Goal: Information Seeking & Learning: Learn about a topic

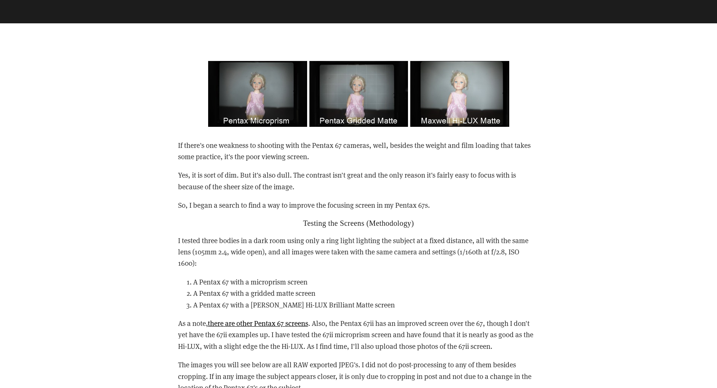
scroll to position [376, 0]
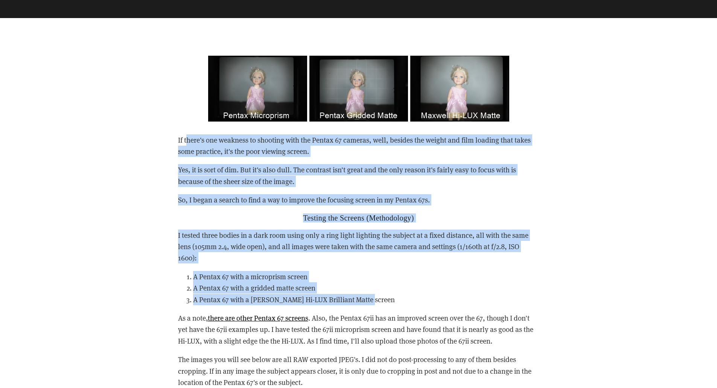
drag, startPoint x: 186, startPoint y: 142, endPoint x: 414, endPoint y: 302, distance: 279.1
click at [414, 302] on div "If there's one weakness to shooting with the Pentax 67 cameras, well, besides t…" at bounding box center [358, 357] width 361 height 446
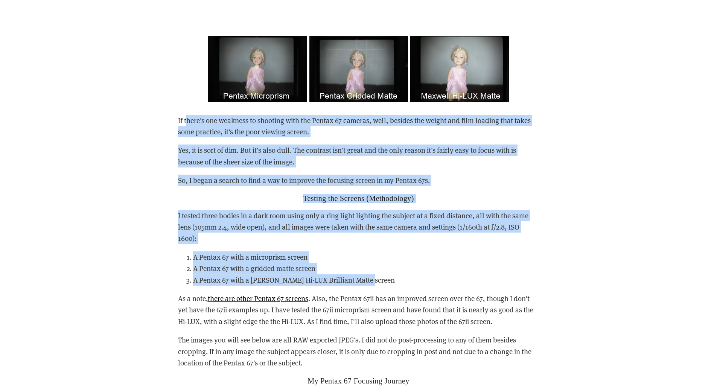
scroll to position [527, 0]
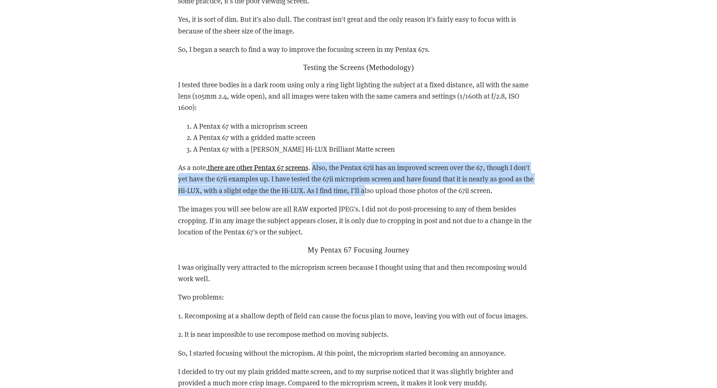
drag, startPoint x: 316, startPoint y: 168, endPoint x: 368, endPoint y: 190, distance: 56.3
click at [368, 190] on p "As a note, there are other Pentax 67 screens . Also, the Pentax 67ii has an imp…" at bounding box center [358, 179] width 361 height 34
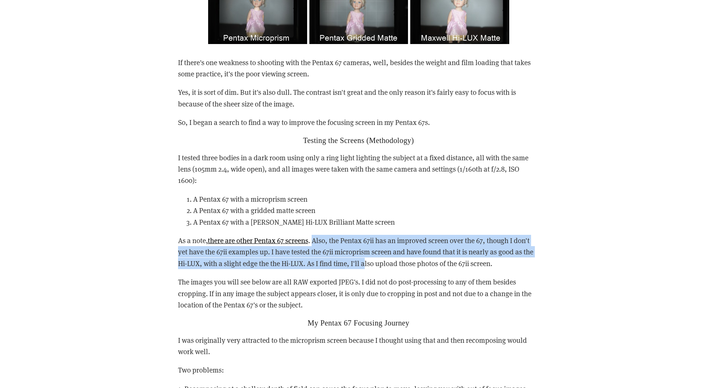
scroll to position [452, 0]
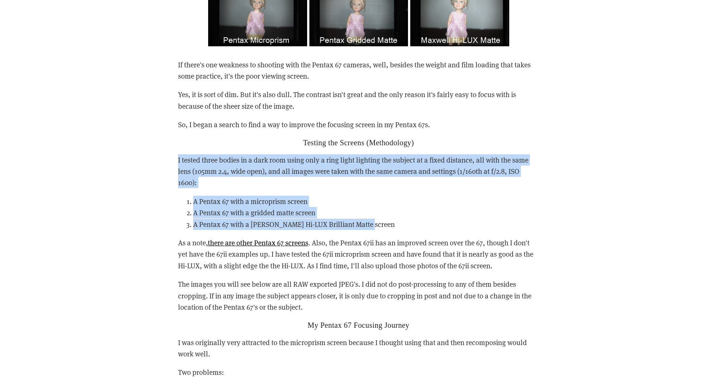
drag, startPoint x: 178, startPoint y: 159, endPoint x: 416, endPoint y: 230, distance: 248.7
click at [416, 230] on div "If there's one weakness to shooting with the Pentax 67 cameras, well, besides t…" at bounding box center [358, 282] width 361 height 446
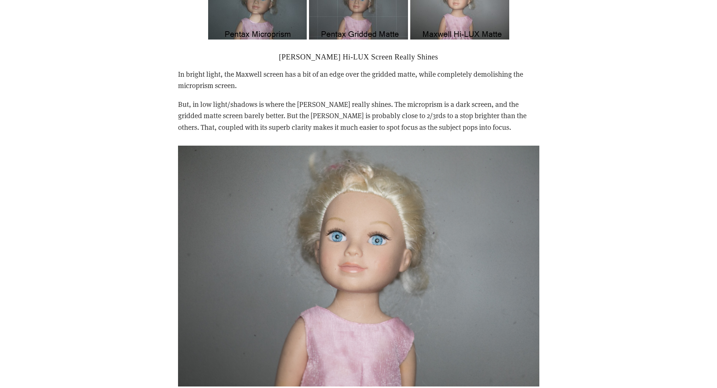
scroll to position [979, 0]
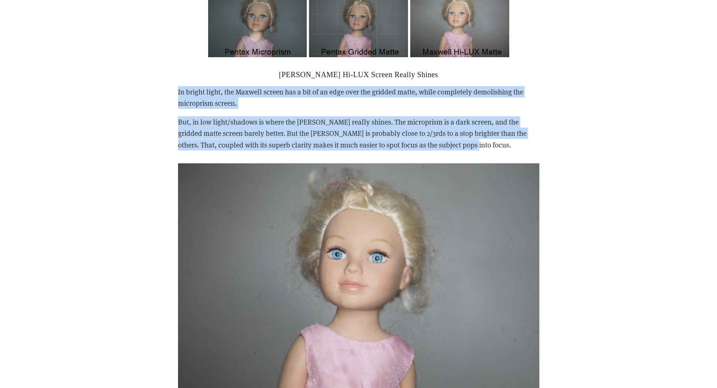
drag, startPoint x: 178, startPoint y: 81, endPoint x: 448, endPoint y: 137, distance: 275.0
click at [448, 137] on div "[PERSON_NAME] Hi-LUX Screen Really Shines In bright light, the [PERSON_NAME] sc…" at bounding box center [358, 110] width 361 height 81
click at [444, 144] on div "[PERSON_NAME] Hi-LUX Screen Really Shines In bright light, the [PERSON_NAME] sc…" at bounding box center [359, 110] width 374 height 93
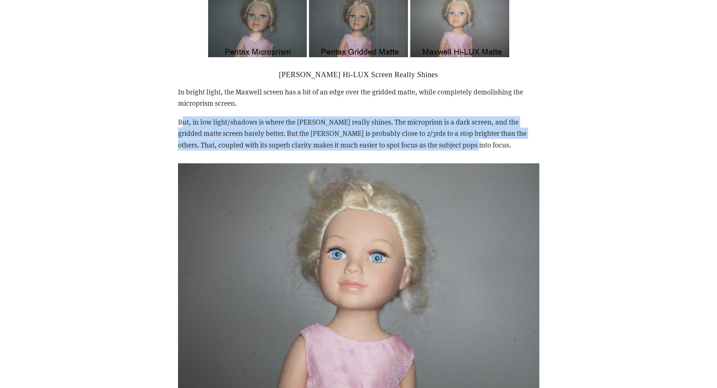
drag, startPoint x: 184, startPoint y: 111, endPoint x: 470, endPoint y: 137, distance: 287.2
click at [470, 137] on p "But, in low light/shadows is where the [PERSON_NAME] really shines. The micropr…" at bounding box center [358, 133] width 361 height 34
click at [462, 140] on div "[PERSON_NAME] Hi-LUX Screen Really Shines In bright light, the [PERSON_NAME] sc…" at bounding box center [359, 110] width 374 height 93
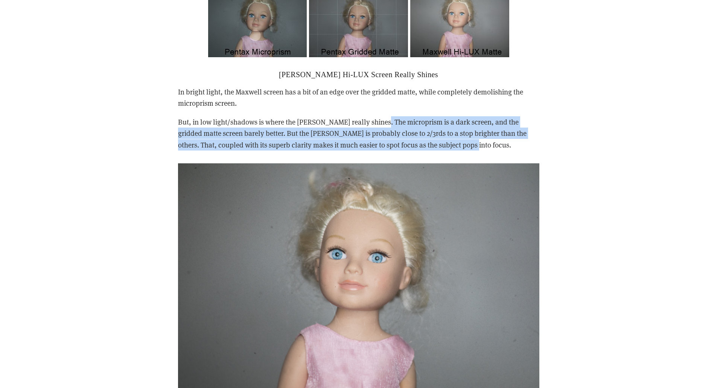
drag, startPoint x: 460, startPoint y: 136, endPoint x: 383, endPoint y: 106, distance: 82.1
click at [383, 116] on p "But, in low light/shadows is where the [PERSON_NAME] really shines. The micropr…" at bounding box center [358, 133] width 361 height 34
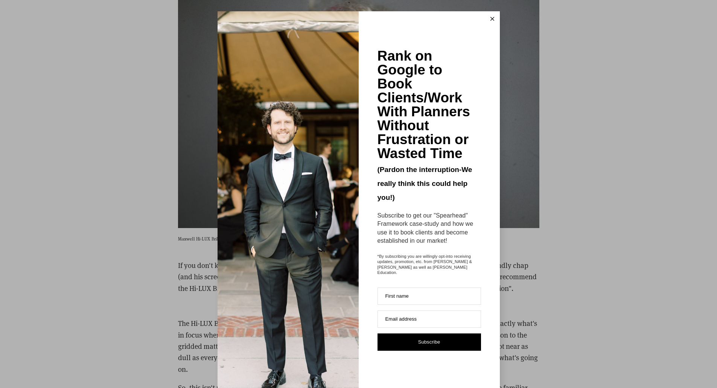
scroll to position [1204, 0]
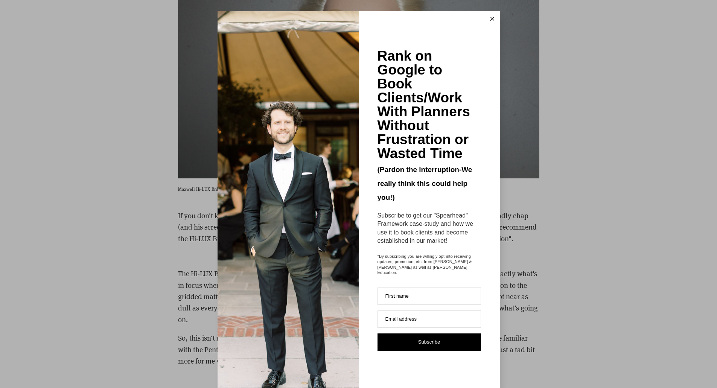
click at [489, 21] on button at bounding box center [492, 18] width 15 height 15
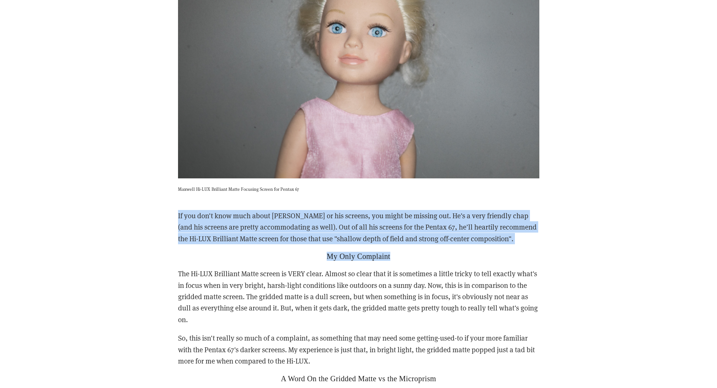
drag, startPoint x: 414, startPoint y: 242, endPoint x: 177, endPoint y: 207, distance: 239.8
click at [177, 207] on div "If you don't know much about [PERSON_NAME] or his screens, you might be missing…" at bounding box center [359, 323] width 374 height 239
click at [177, 206] on div "If you don't know much about [PERSON_NAME] or his screens, you might be missing…" at bounding box center [359, 323] width 374 height 239
drag, startPoint x: 177, startPoint y: 206, endPoint x: 422, endPoint y: 243, distance: 248.2
click at [422, 243] on div "If you don't know much about [PERSON_NAME] or his screens, you might be missing…" at bounding box center [359, 323] width 374 height 239
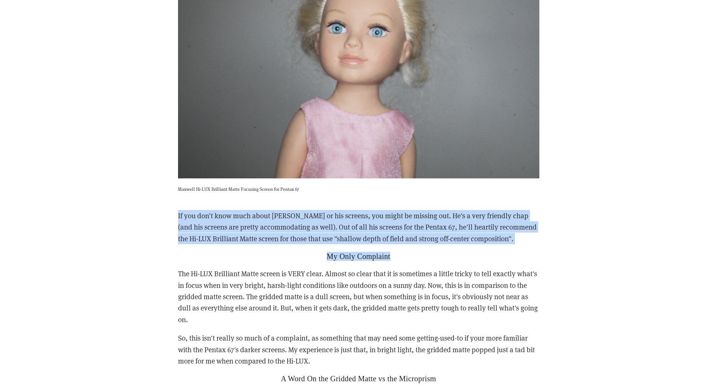
click at [422, 252] on h2 "My Only Complaint" at bounding box center [358, 256] width 361 height 9
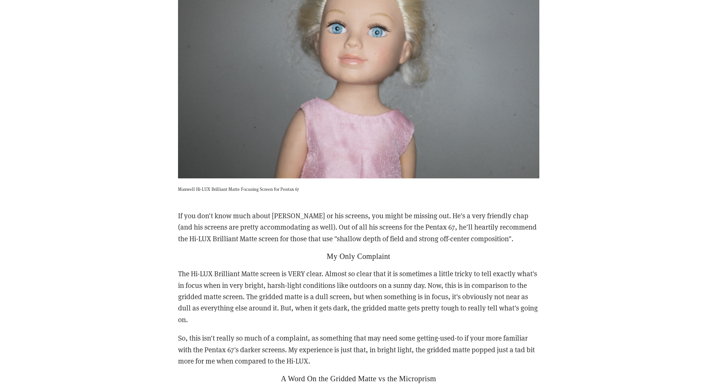
drag, startPoint x: 169, startPoint y: 259, endPoint x: 256, endPoint y: 309, distance: 100.1
click at [256, 309] on div "View fullsize If there's one weakness to shooting with the Pentax 67 cameras, w…" at bounding box center [358, 382] width 476 height 2384
click at [256, 309] on p "The Hi-LUX Brilliant Matte screen is VERY clear. Almost so clear that it is som…" at bounding box center [358, 296] width 361 height 57
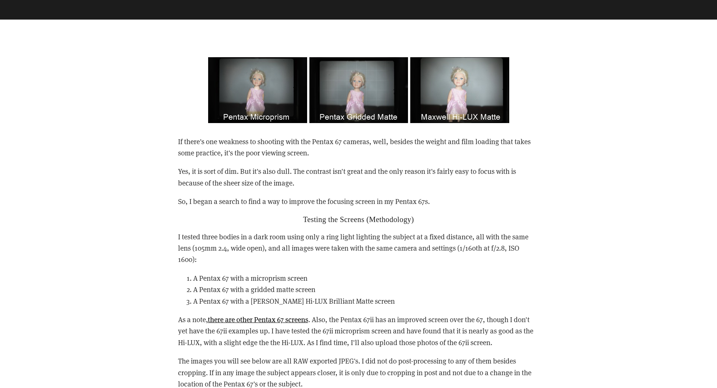
scroll to position [376, 0]
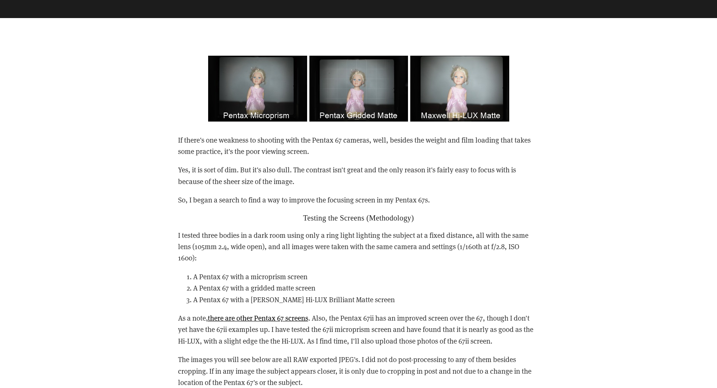
drag, startPoint x: 186, startPoint y: 141, endPoint x: 320, endPoint y: 182, distance: 140.1
click at [320, 182] on div "If there's one weakness to shooting with the Pentax 67 cameras, well, besides t…" at bounding box center [358, 357] width 361 height 446
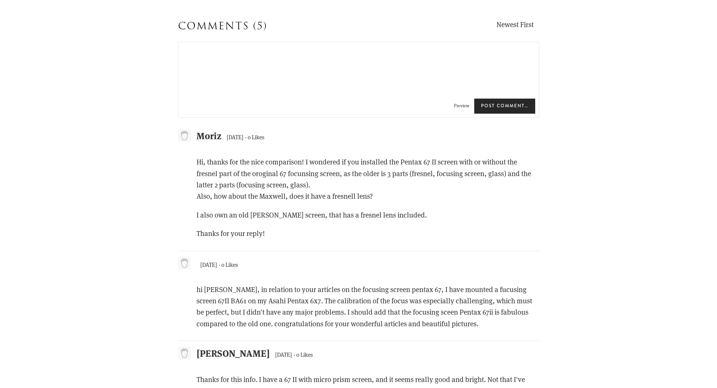
scroll to position [2183, 0]
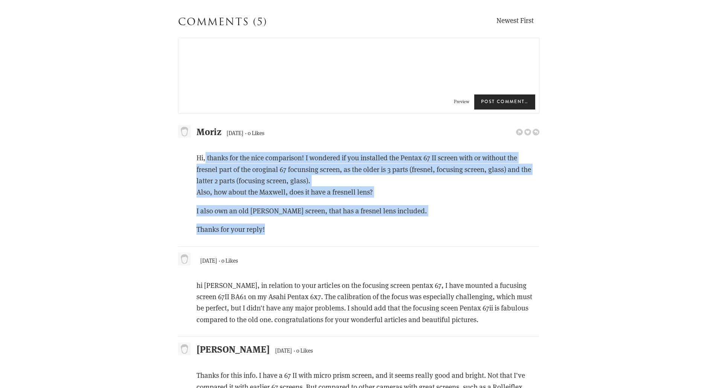
drag, startPoint x: 205, startPoint y: 147, endPoint x: 397, endPoint y: 218, distance: 205.1
click at [397, 218] on div "Hi, thanks for the nice comparison! I wondered if you installed the Pentax 67 I…" at bounding box center [358, 193] width 361 height 83
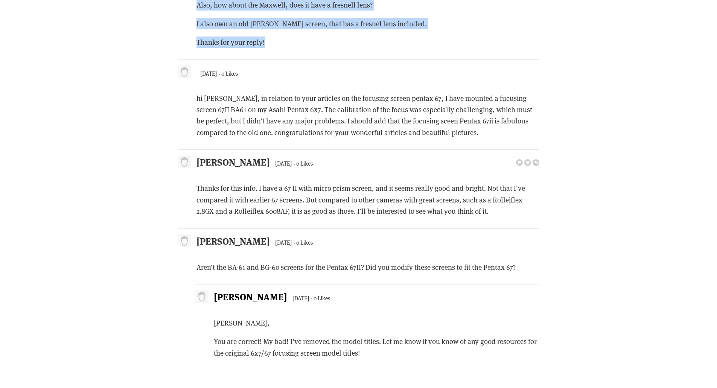
scroll to position [2371, 0]
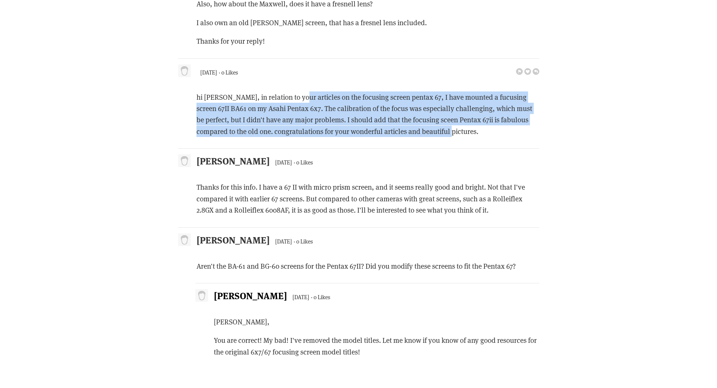
drag, startPoint x: 300, startPoint y: 85, endPoint x: 441, endPoint y: 123, distance: 146.3
click at [441, 123] on p "hi [PERSON_NAME], in relation to your articles on the focusing screen pentax 67…" at bounding box center [367, 114] width 343 height 46
drag, startPoint x: 441, startPoint y: 123, endPoint x: 196, endPoint y: 86, distance: 247.5
click at [196, 91] on p "hi [PERSON_NAME], in relation to your articles on the focusing screen pentax 67…" at bounding box center [367, 114] width 343 height 46
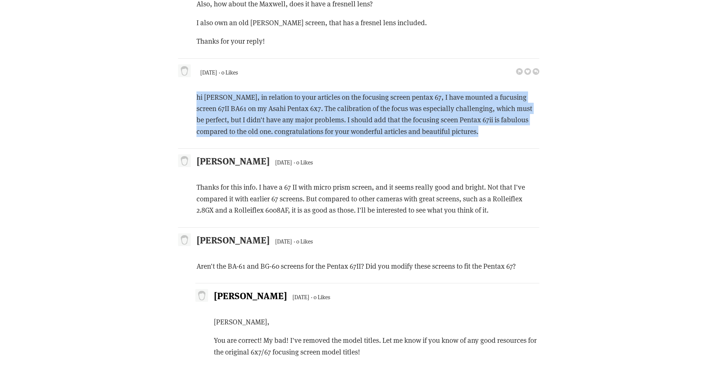
click at [458, 120] on p "hi [PERSON_NAME], in relation to your articles on the focusing screen pentax 67…" at bounding box center [367, 114] width 343 height 46
drag, startPoint x: 428, startPoint y: 112, endPoint x: 370, endPoint y: 82, distance: 64.8
click at [370, 91] on p "hi [PERSON_NAME], in relation to your articles on the focusing screen pentax 67…" at bounding box center [367, 114] width 343 height 46
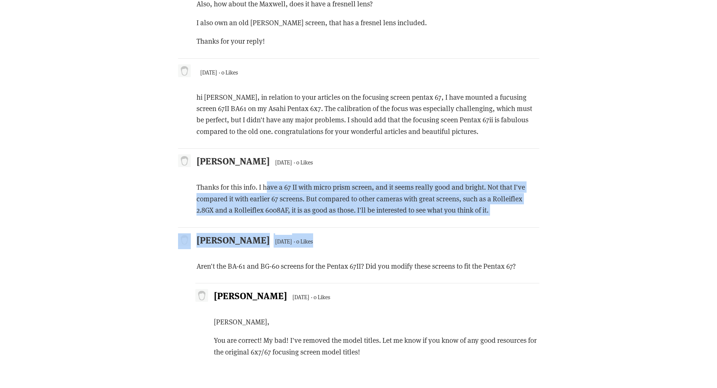
drag, startPoint x: 268, startPoint y: 178, endPoint x: 506, endPoint y: 208, distance: 240.5
click at [506, 208] on div "Moriz [DATE] Pending Awaiting Moderation · 0 Likes Hi, thanks for the nice comp…" at bounding box center [358, 150] width 361 height 438
click at [507, 199] on p "Thanks for this info. I have a 67 II with micro prism screen, and it seems real…" at bounding box center [367, 198] width 343 height 34
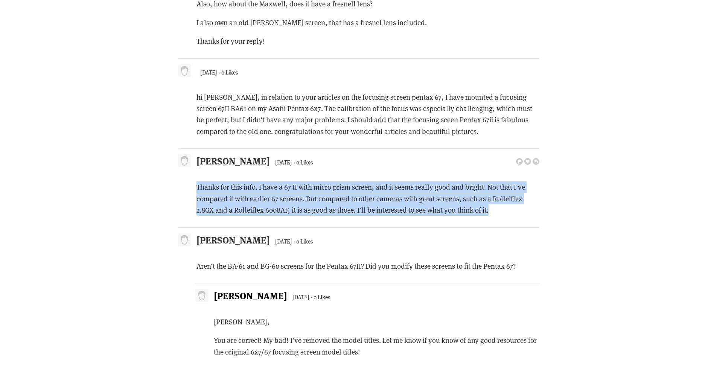
drag, startPoint x: 507, startPoint y: 199, endPoint x: 195, endPoint y: 173, distance: 312.8
click at [195, 181] on div "Thanks for this info. I have a 67 II with micro prism screen, and it seems real…" at bounding box center [358, 198] width 361 height 34
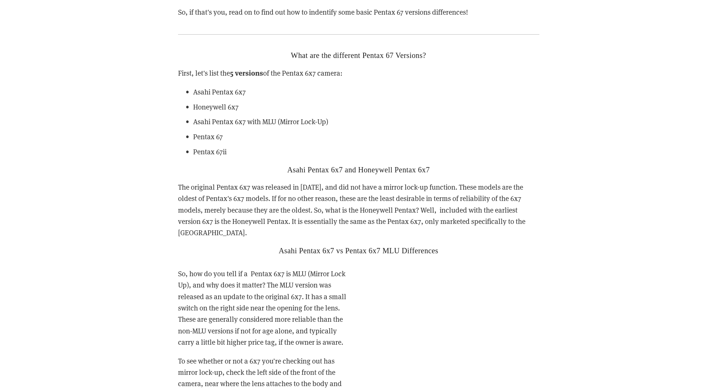
scroll to position [1204, 0]
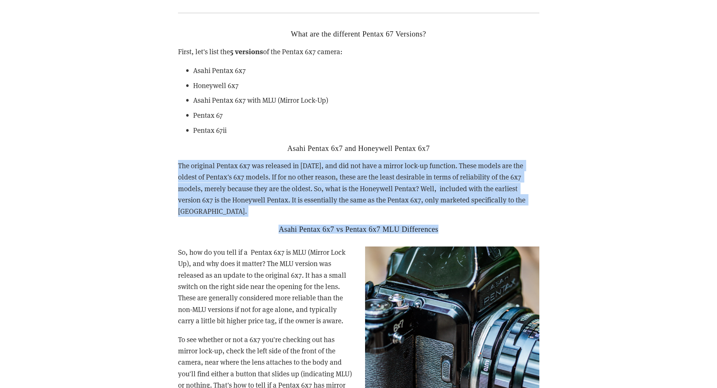
drag, startPoint x: 174, startPoint y: 166, endPoint x: 530, endPoint y: 216, distance: 360.1
click at [530, 216] on div "What are the different Pentax 67 Versions? First, let's list the 5 versions of …" at bounding box center [359, 131] width 374 height 217
click at [525, 225] on h2 "Asahi Pentax 6x7 vs Pentax 6x7 MLU Differences" at bounding box center [358, 229] width 361 height 9
drag, startPoint x: 525, startPoint y: 215, endPoint x: 168, endPoint y: 171, distance: 359.5
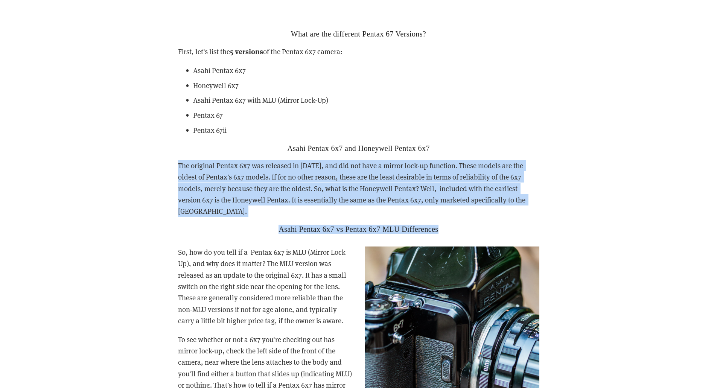
drag, startPoint x: 169, startPoint y: 167, endPoint x: 498, endPoint y: 217, distance: 333.2
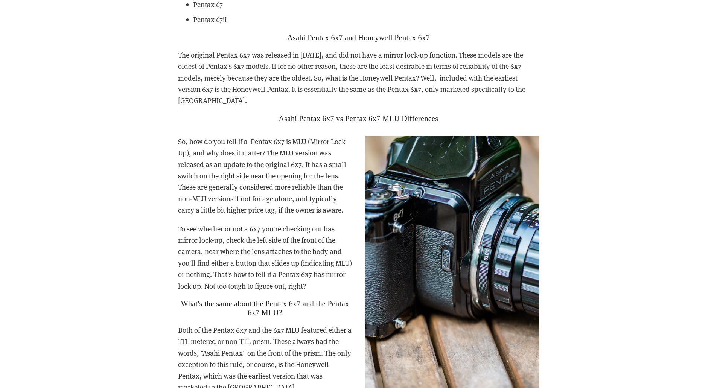
scroll to position [1317, 0]
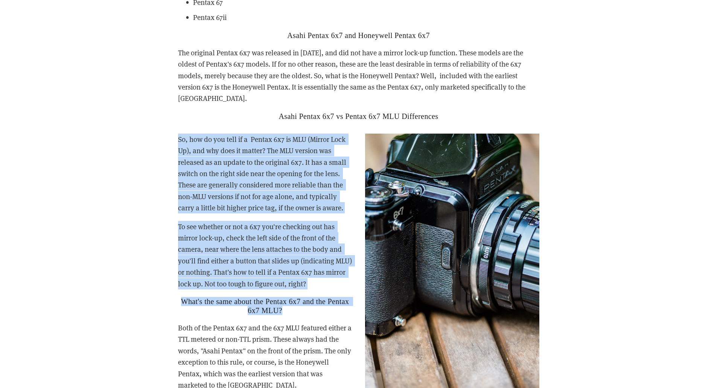
drag, startPoint x: 177, startPoint y: 127, endPoint x: 323, endPoint y: 300, distance: 226.5
click at [323, 300] on div "So, how do you tell if a Pentax 6x7 is MLU (Mirror Lock Up), and why does it ma…" at bounding box center [359, 291] width 374 height 328
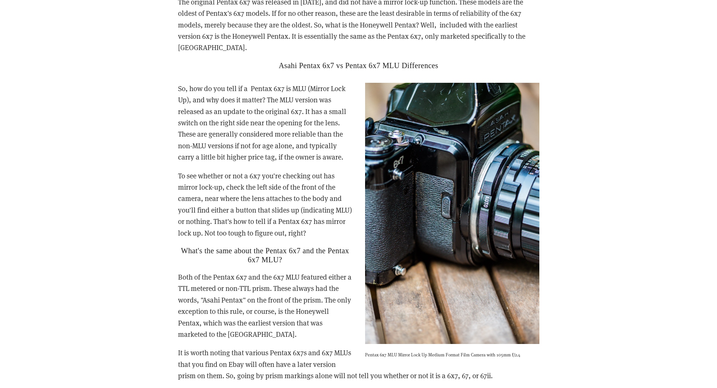
scroll to position [1430, 0]
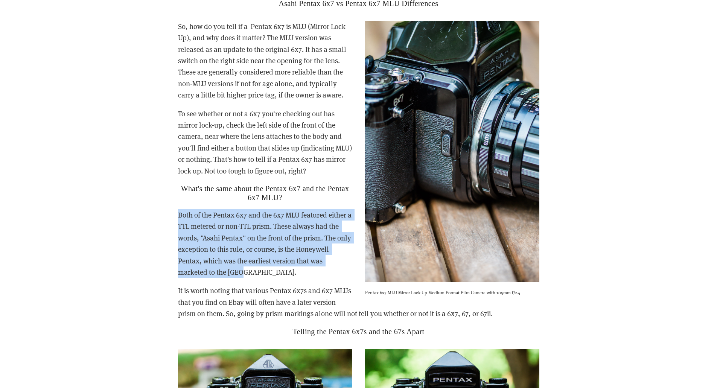
drag, startPoint x: 251, startPoint y: 263, endPoint x: 167, endPoint y: 203, distance: 102.9
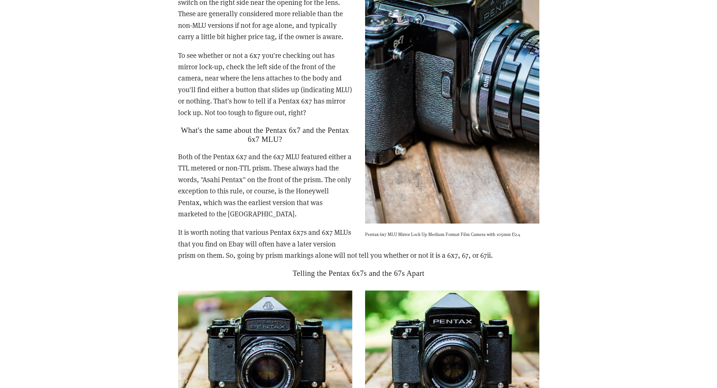
scroll to position [1506, 0]
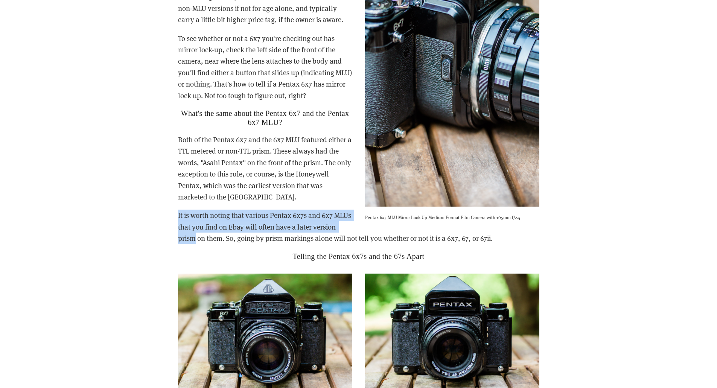
drag, startPoint x: 176, startPoint y: 206, endPoint x: 219, endPoint y: 225, distance: 47.4
click at [219, 225] on div "So, how do you tell if a Pentax 6x7 is MLU (Mirror Lock Up), and why does it ma…" at bounding box center [359, 103] width 374 height 328
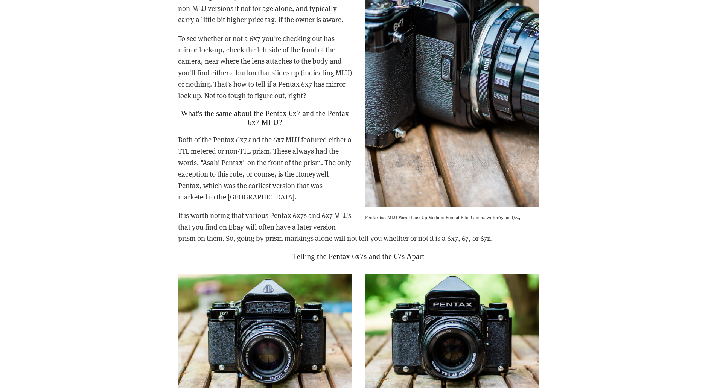
click at [269, 225] on p "It is worth noting that various Pentax 6x7s and 6x7 MLUs that you find on Ebay …" at bounding box center [358, 227] width 361 height 34
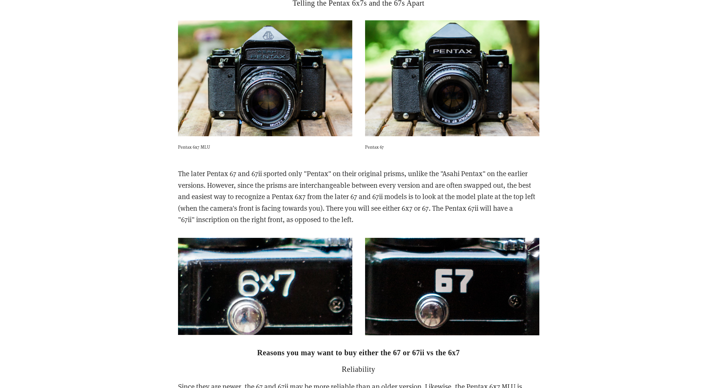
scroll to position [1807, 0]
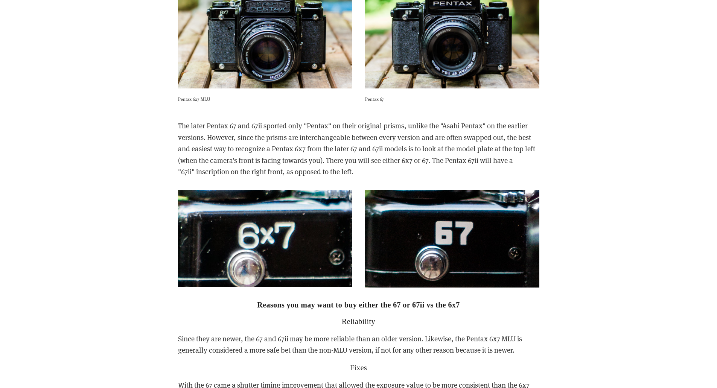
drag, startPoint x: 306, startPoint y: 126, endPoint x: 149, endPoint y: 100, distance: 158.3
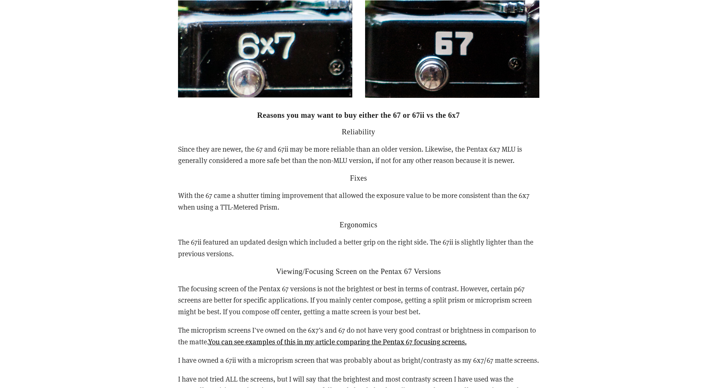
scroll to position [2033, 0]
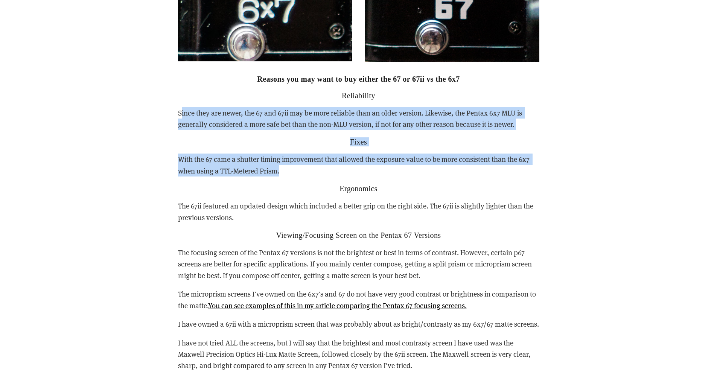
drag, startPoint x: 182, startPoint y: 105, endPoint x: 518, endPoint y: 162, distance: 340.2
click at [518, 162] on p "With the 67 came a shutter timing improvement that allowed the exposure value t…" at bounding box center [358, 165] width 361 height 23
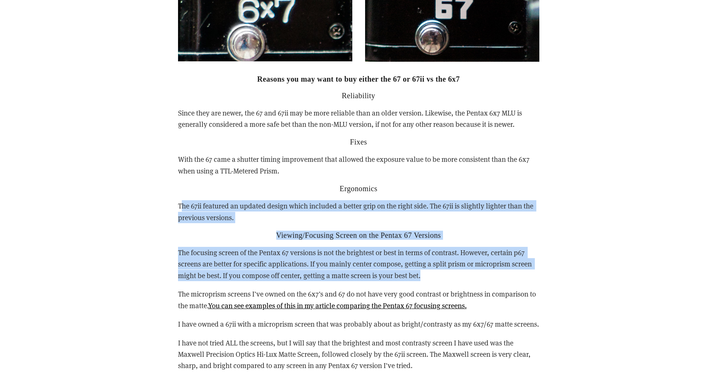
drag, startPoint x: 181, startPoint y: 190, endPoint x: 451, endPoint y: 267, distance: 280.4
click at [451, 267] on p "The focusing screen of the Pentax 67 versions is not the brightest or best in t…" at bounding box center [358, 264] width 361 height 34
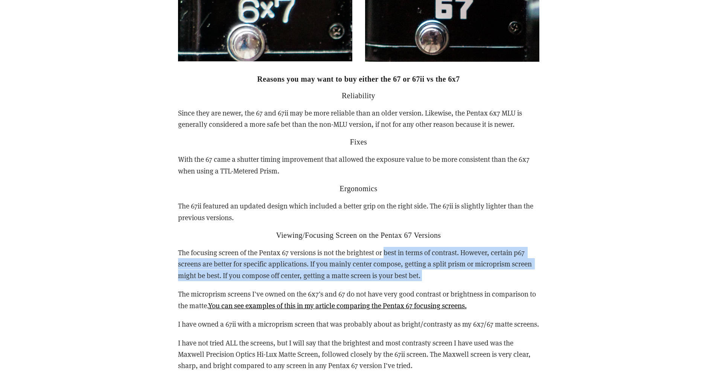
drag, startPoint x: 451, startPoint y: 267, endPoint x: 390, endPoint y: 241, distance: 66.8
click at [390, 247] on p "The focusing screen of the Pentax 67 versions is not the brightest or best in t…" at bounding box center [358, 264] width 361 height 34
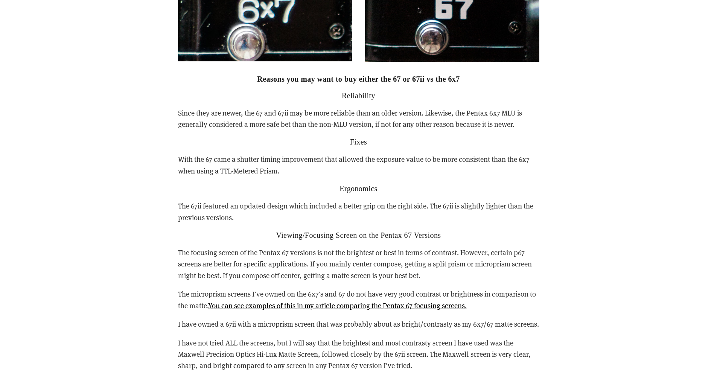
click at [239, 247] on p "The focusing screen of the Pentax 67 versions is not the brightest or best in t…" at bounding box center [358, 264] width 361 height 34
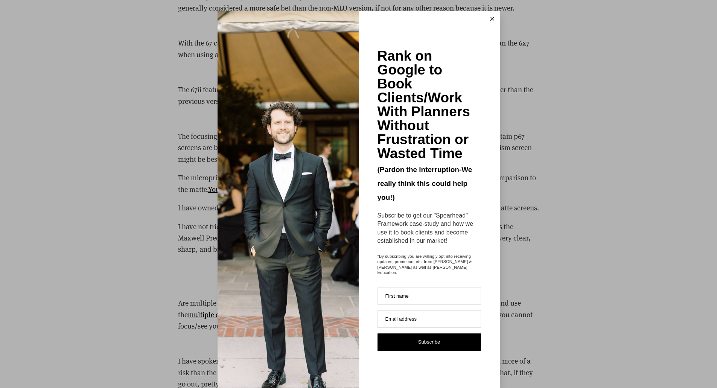
scroll to position [2183, 0]
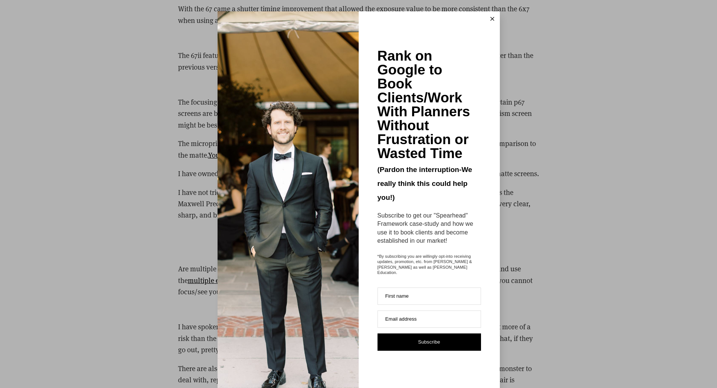
click at [491, 18] on button at bounding box center [492, 18] width 15 height 15
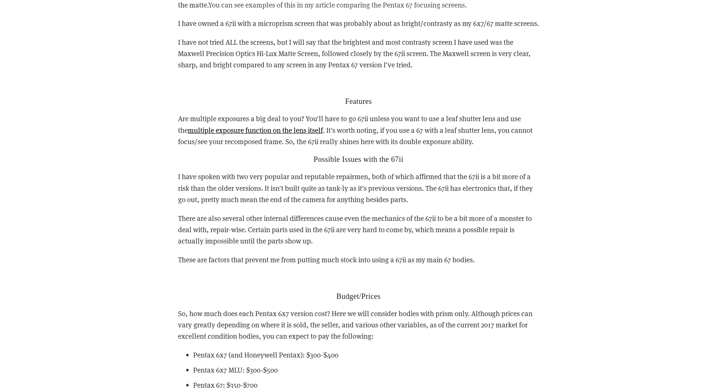
scroll to position [2334, 0]
drag, startPoint x: 181, startPoint y: 166, endPoint x: 507, endPoint y: 247, distance: 335.6
click at [507, 247] on div "Reasons you may want to buy either the 67 or 67ii vs the 6x7 Reliability Since …" at bounding box center [358, 127] width 361 height 708
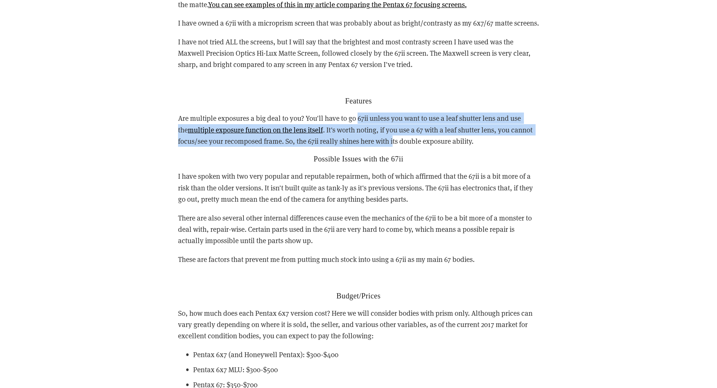
drag, startPoint x: 358, startPoint y: 107, endPoint x: 394, endPoint y: 128, distance: 41.9
click at [394, 128] on p "Are multiple exposures a big deal to you? You'll have to go 67ii unless you wan…" at bounding box center [358, 130] width 361 height 34
drag, startPoint x: 487, startPoint y: 127, endPoint x: 437, endPoint y: 111, distance: 52.7
click at [437, 113] on p "Are multiple exposures a big deal to you? You'll have to go 67ii unless you wan…" at bounding box center [358, 130] width 361 height 34
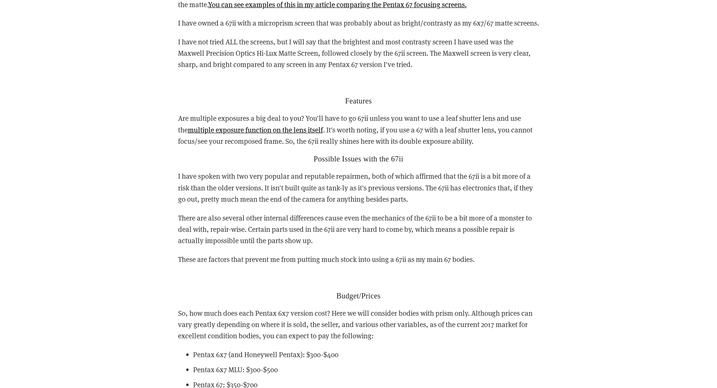
click at [392, 113] on p "Are multiple exposures a big deal to you? You'll have to go 67ii unless you wan…" at bounding box center [358, 130] width 361 height 34
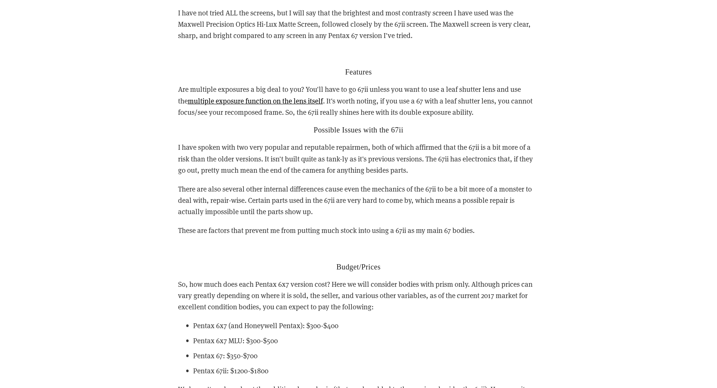
scroll to position [2522, 0]
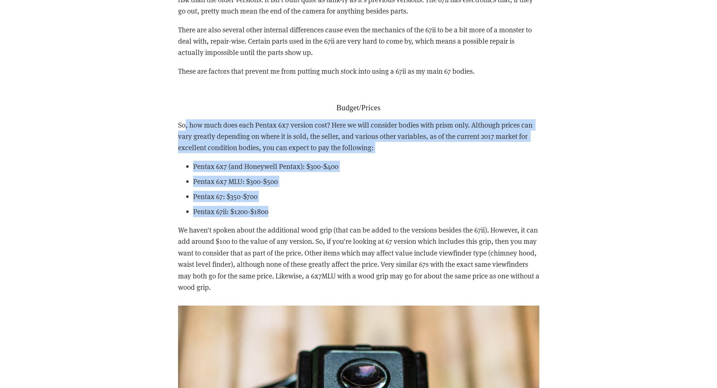
drag, startPoint x: 184, startPoint y: 116, endPoint x: 311, endPoint y: 201, distance: 152.7
click at [311, 206] on p "Pentax 67ii: $1200-$1800" at bounding box center [366, 211] width 346 height 11
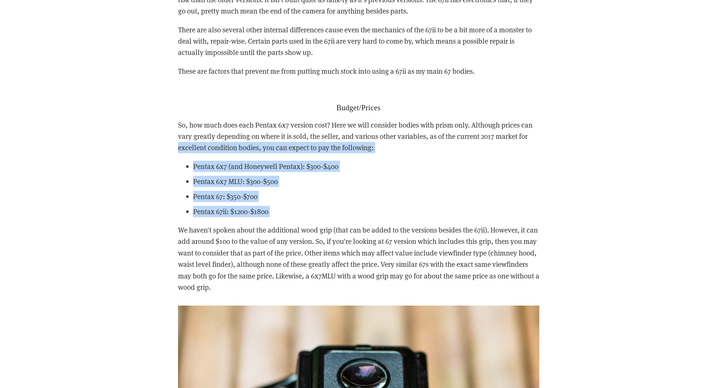
drag, startPoint x: 311, startPoint y: 201, endPoint x: 163, endPoint y: 119, distance: 168.5
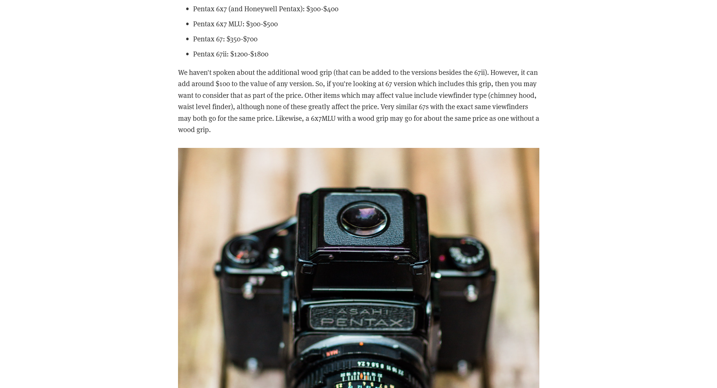
scroll to position [2672, 0]
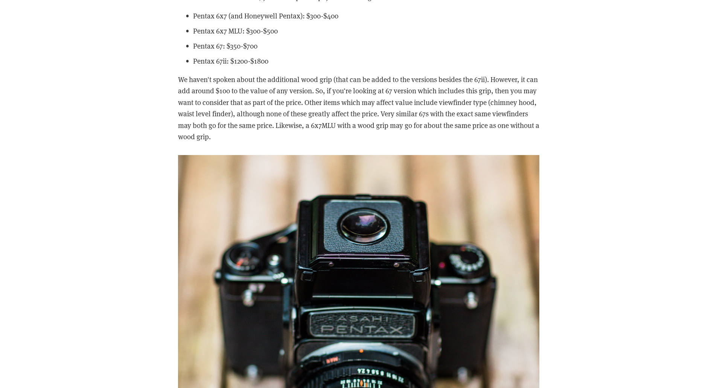
drag, startPoint x: 183, startPoint y: 62, endPoint x: 272, endPoint y: 120, distance: 106.2
click at [272, 120] on p "We haven't spoken about the additional wood grip (that can be added to the vers…" at bounding box center [358, 108] width 361 height 69
drag, startPoint x: 282, startPoint y: 127, endPoint x: 166, endPoint y: 65, distance: 131.2
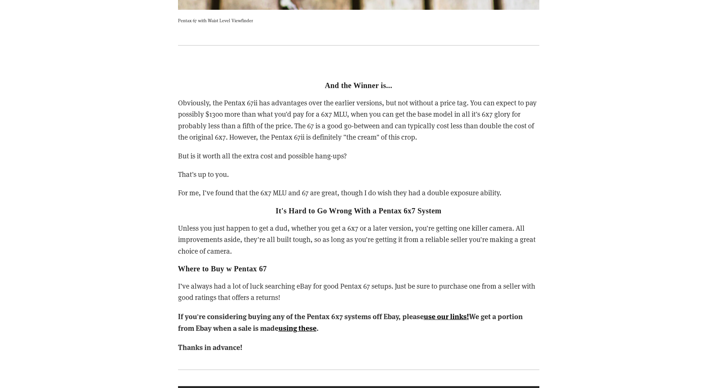
scroll to position [3237, 0]
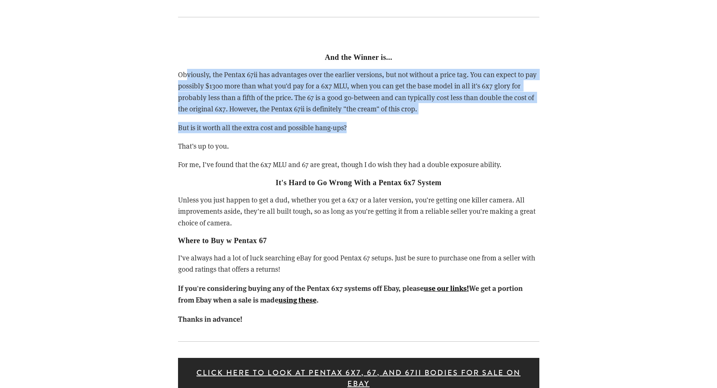
drag, startPoint x: 185, startPoint y: 60, endPoint x: 388, endPoint y: 113, distance: 210.2
click at [388, 113] on div "And the Winner is... Obviously, the Pentax 67ii has advantages over the earlier…" at bounding box center [358, 179] width 361 height 291
click at [388, 122] on p "But is it worth all the extra cost and possible hang-ups?" at bounding box center [358, 127] width 361 height 11
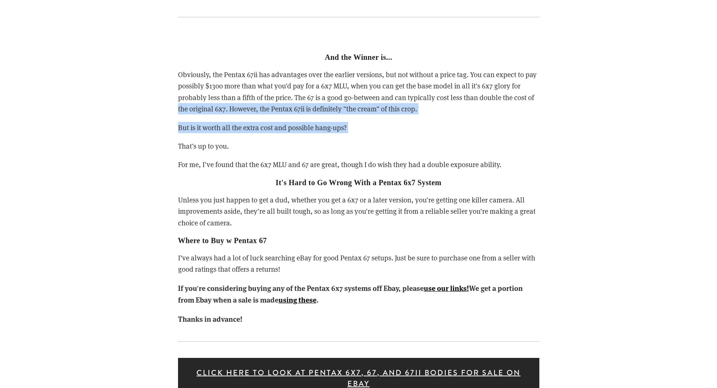
drag, startPoint x: 388, startPoint y: 113, endPoint x: 162, endPoint y: 97, distance: 226.4
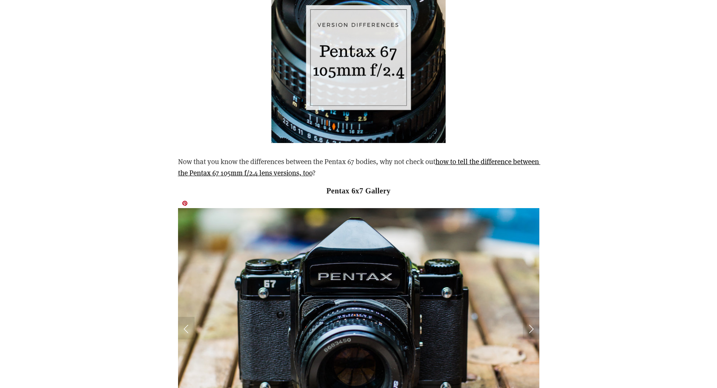
scroll to position [3689, 0]
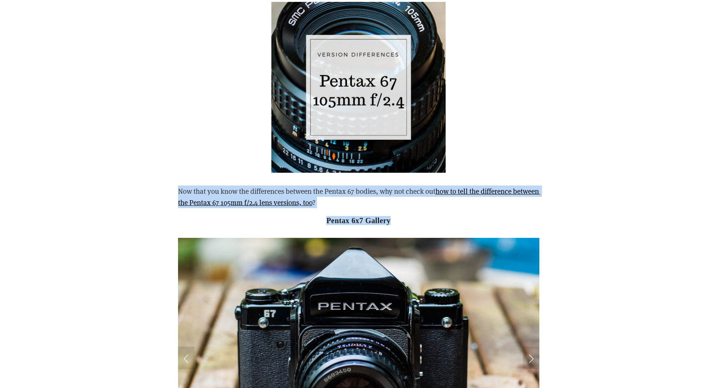
drag, startPoint x: 180, startPoint y: 182, endPoint x: 465, endPoint y: 202, distance: 285.6
click at [465, 202] on div "Now that you know the differences between the Pentax 67 bodies, why not check o…" at bounding box center [358, 206] width 361 height 40
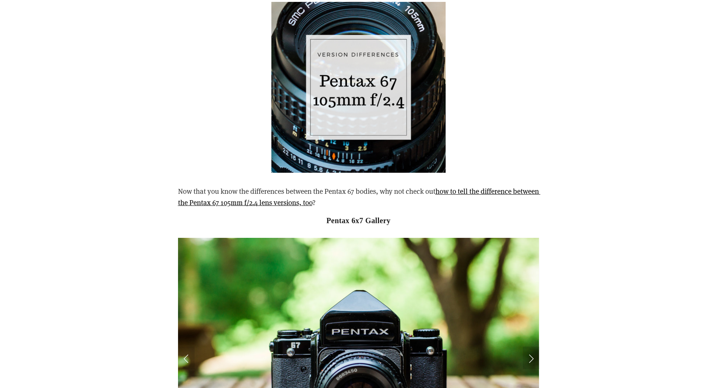
drag, startPoint x: 126, startPoint y: 88, endPoint x: 250, endPoint y: 80, distance: 123.8
click at [368, 70] on img at bounding box center [358, 87] width 174 height 171
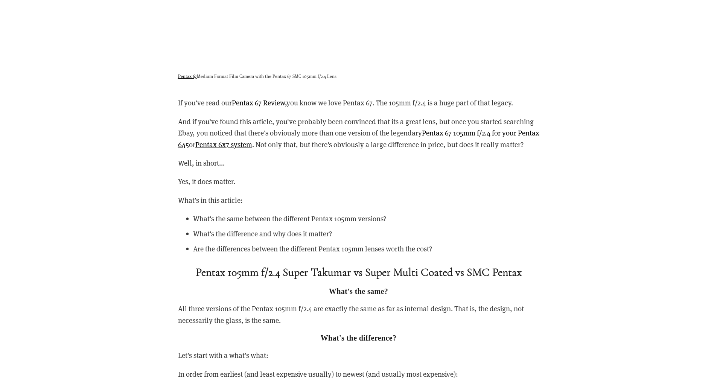
scroll to position [903, 0]
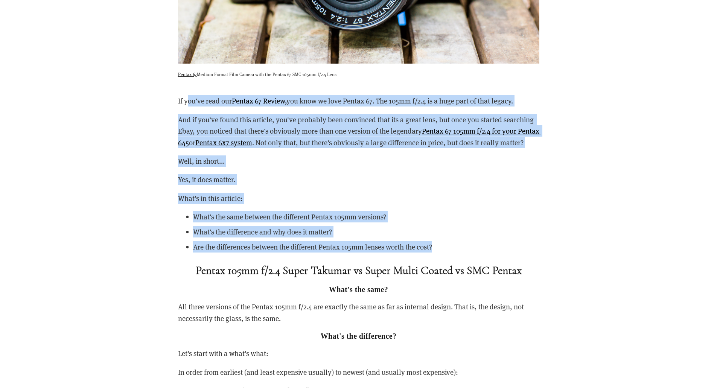
drag, startPoint x: 185, startPoint y: 102, endPoint x: 461, endPoint y: 252, distance: 314.3
click at [461, 252] on div "If you’ve read our Pentax 67 Review, you know we love Pentax 67. The 105mm f/2.…" at bounding box center [358, 279] width 361 height 369
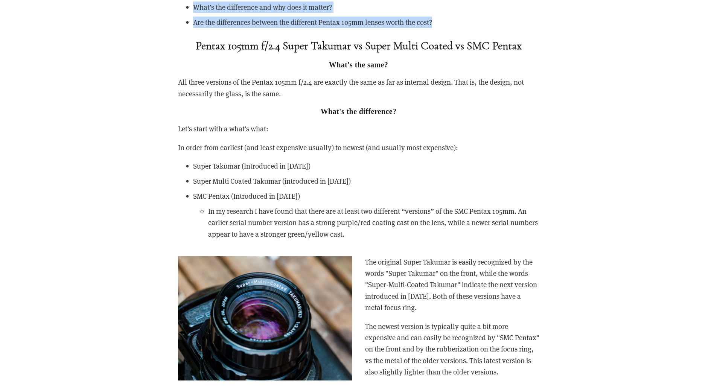
scroll to position [1129, 0]
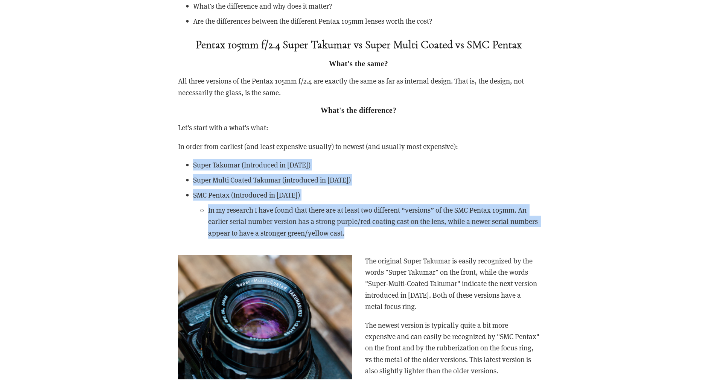
drag, startPoint x: 192, startPoint y: 174, endPoint x: 405, endPoint y: 248, distance: 225.6
click at [405, 239] on ul "Super Takumar (Introduced in 1969) Super Multi Coated Takumar (introduced in 19…" at bounding box center [358, 198] width 361 height 79
click at [378, 239] on p "In my research I have found that there are at least two different “versions” of…" at bounding box center [373, 221] width 331 height 34
drag, startPoint x: 378, startPoint y: 244, endPoint x: 365, endPoint y: 244, distance: 12.0
click at [365, 239] on p "In my research I have found that there are at least two different “versions” of…" at bounding box center [373, 221] width 331 height 34
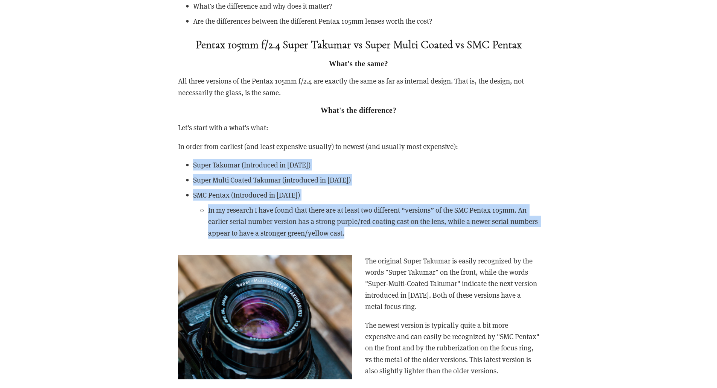
click at [368, 239] on p "In my research I have found that there are at least two different “versions” of…" at bounding box center [373, 221] width 331 height 34
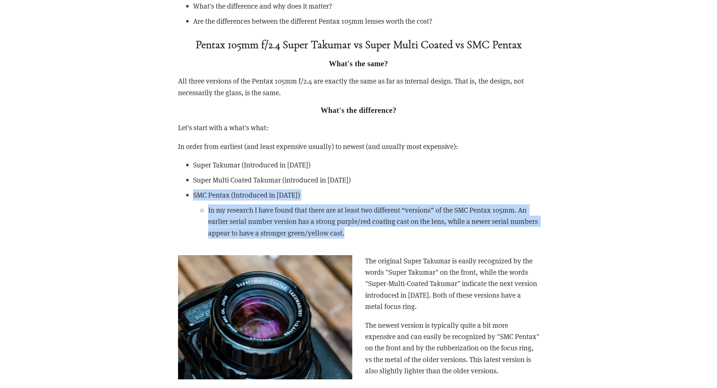
drag, startPoint x: 362, startPoint y: 244, endPoint x: 180, endPoint y: 203, distance: 187.3
click at [193, 203] on li "SMC Pentax (Introduced in 1989) In my research I have found that there are at l…" at bounding box center [366, 213] width 346 height 49
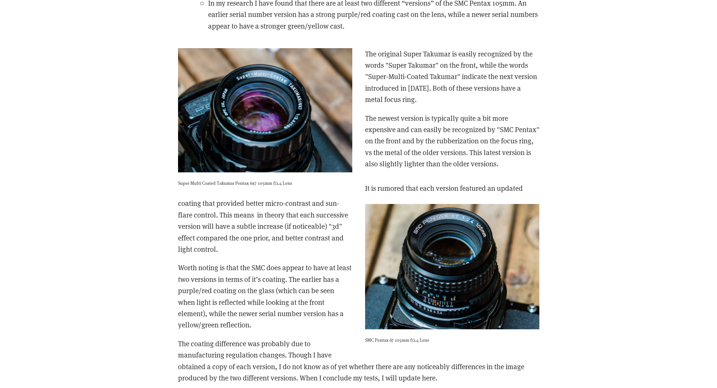
scroll to position [1317, 0]
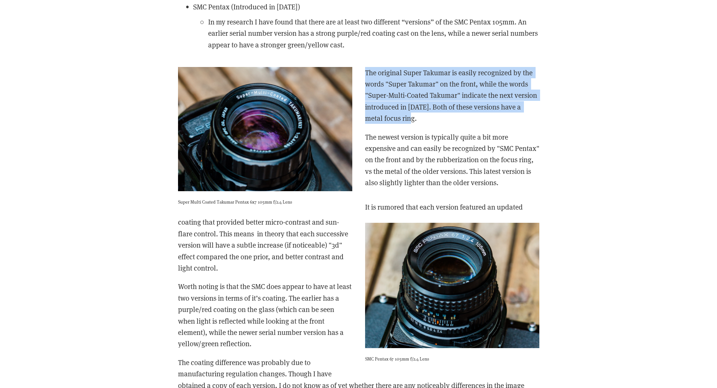
drag, startPoint x: 365, startPoint y: 81, endPoint x: 437, endPoint y: 131, distance: 87.8
click at [437, 124] on p "The original Super Takumar is easily recognized by the words "Super Takumar" on…" at bounding box center [358, 95] width 361 height 57
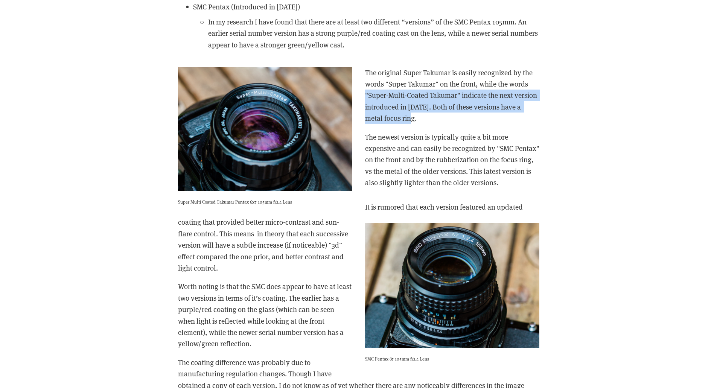
drag, startPoint x: 438, startPoint y: 134, endPoint x: 365, endPoint y: 105, distance: 78.0
click at [365, 105] on p "The original Super Takumar is easily recognized by the words "Super Takumar" on…" at bounding box center [358, 95] width 361 height 57
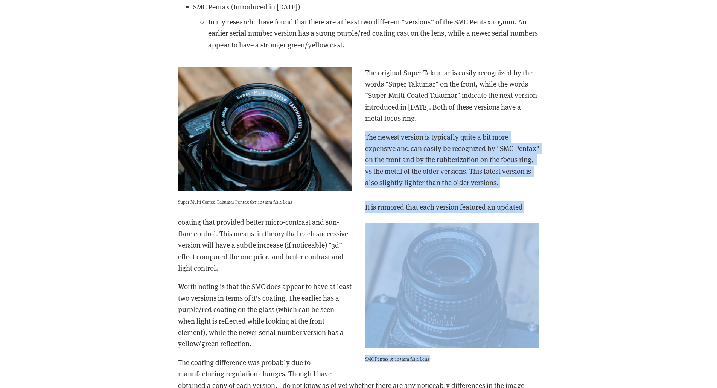
drag, startPoint x: 365, startPoint y: 145, endPoint x: 527, endPoint y: 212, distance: 175.8
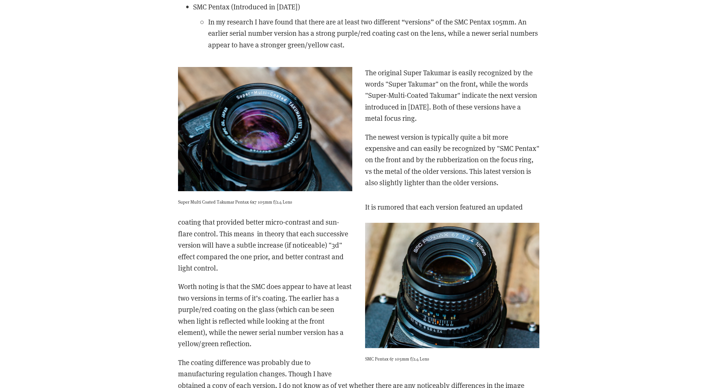
click at [246, 256] on p "It is rumored that each version featured an updated coating that provided bette…" at bounding box center [358, 237] width 361 height 73
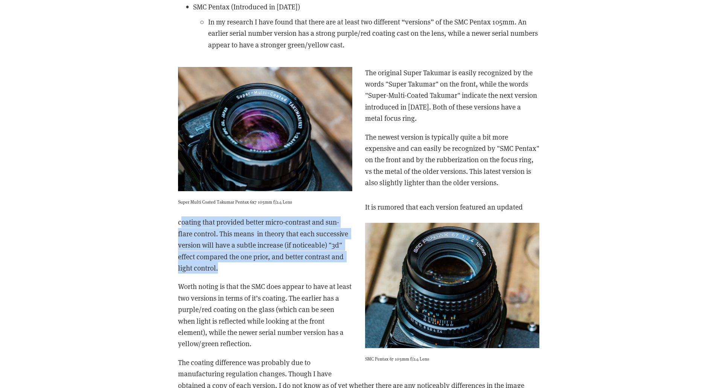
drag, startPoint x: 188, startPoint y: 241, endPoint x: 230, endPoint y: 260, distance: 46.5
click at [233, 274] on p "It is rumored that each version featured an updated coating that provided bette…" at bounding box center [358, 237] width 361 height 73
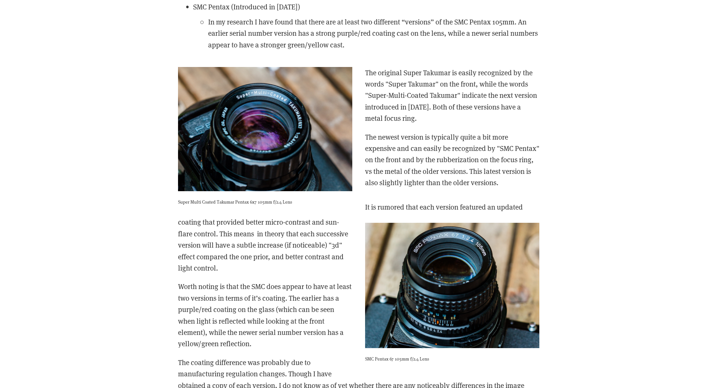
drag, startPoint x: 271, startPoint y: 352, endPoint x: 177, endPoint y: 295, distance: 109.6
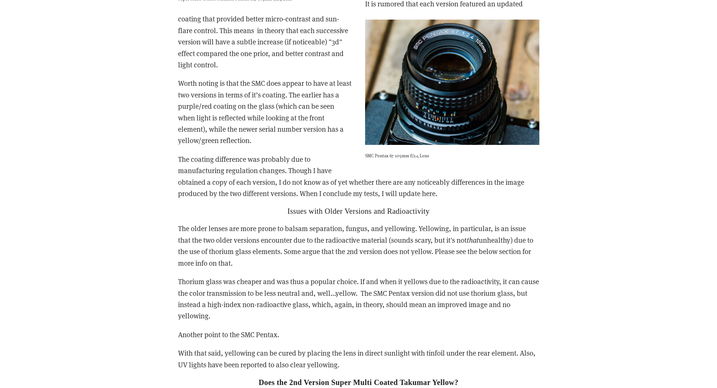
scroll to position [1543, 0]
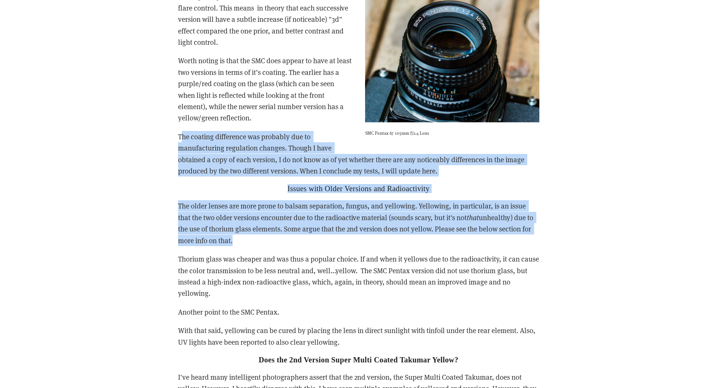
drag, startPoint x: 184, startPoint y: 146, endPoint x: 266, endPoint y: 257, distance: 137.8
click at [266, 257] on div "It is rumored that each version featured an updated coating that provided bette…" at bounding box center [358, 200] width 361 height 449
click at [266, 246] on p "The older lenses are more prone to balsam separation, fungus, and yellowing. Ye…" at bounding box center [358, 223] width 361 height 46
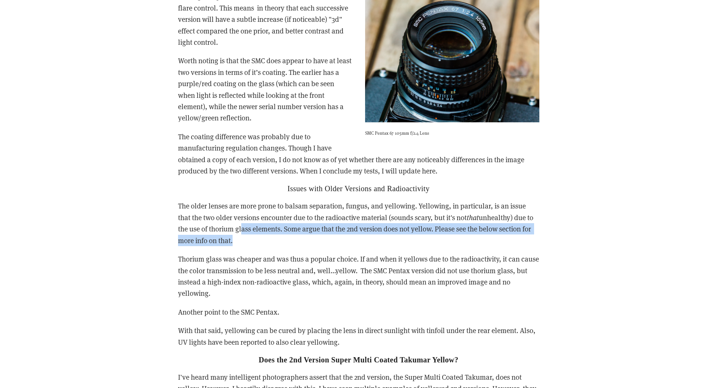
drag, startPoint x: 266, startPoint y: 252, endPoint x: 282, endPoint y: 230, distance: 27.0
click at [244, 237] on p "The older lenses are more prone to balsam separation, fungus, and yellowing. Ye…" at bounding box center [358, 223] width 361 height 46
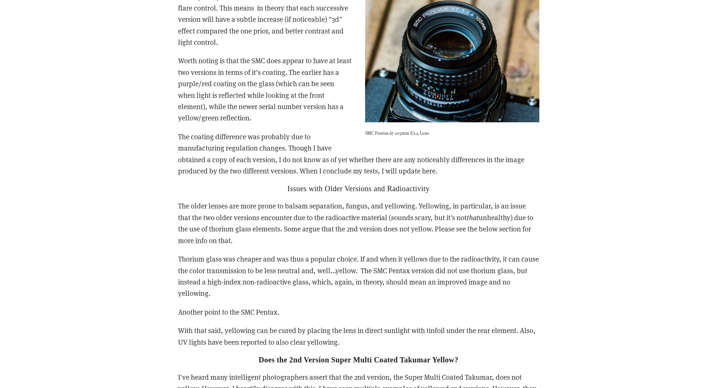
click at [339, 210] on div "It is rumored that each version featured an updated coating that provided bette…" at bounding box center [358, 200] width 361 height 449
drag, startPoint x: 287, startPoint y: 217, endPoint x: 343, endPoint y: 218, distance: 55.7
click at [343, 218] on p "The older lenses are more prone to balsam separation, fungus, and yellowing. Ye…" at bounding box center [358, 223] width 361 height 46
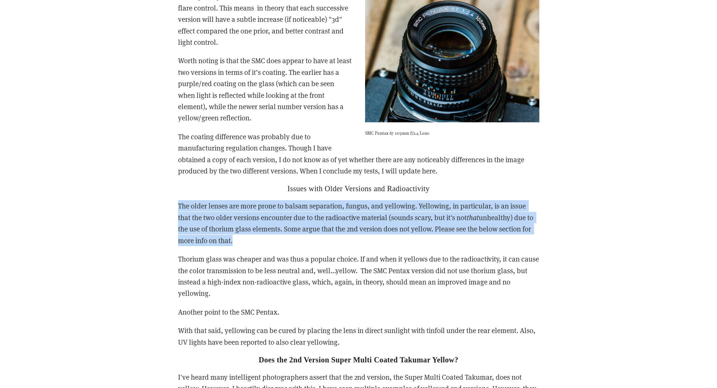
drag, startPoint x: 172, startPoint y: 219, endPoint x: 255, endPoint y: 251, distance: 88.9
click at [255, 251] on div "It is rumored that each version featured an updated coating that provided bette…" at bounding box center [359, 200] width 374 height 462
click at [255, 246] on p "The older lenses are more prone to balsam separation, fungus, and yellowing. Ye…" at bounding box center [358, 223] width 361 height 46
drag, startPoint x: 255, startPoint y: 251, endPoint x: 176, endPoint y: 222, distance: 84.3
click at [176, 222] on div "It is rumored that each version featured an updated coating that provided bette…" at bounding box center [359, 200] width 374 height 462
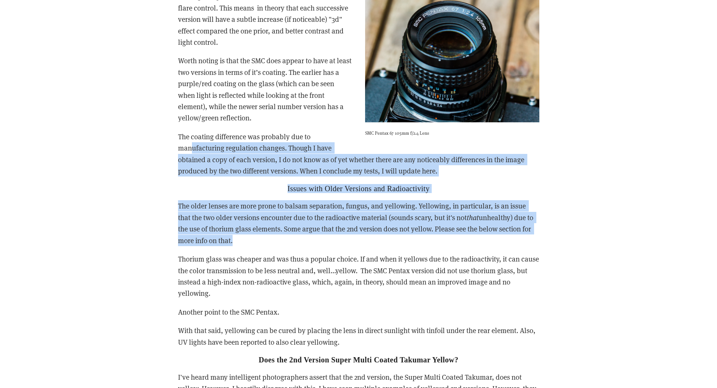
drag, startPoint x: 191, startPoint y: 165, endPoint x: 250, endPoint y: 253, distance: 105.5
click at [250, 253] on div "It is rumored that each version featured an updated coating that provided bette…" at bounding box center [358, 200] width 361 height 449
drag, startPoint x: 365, startPoint y: 305, endPoint x: 171, endPoint y: 218, distance: 212.8
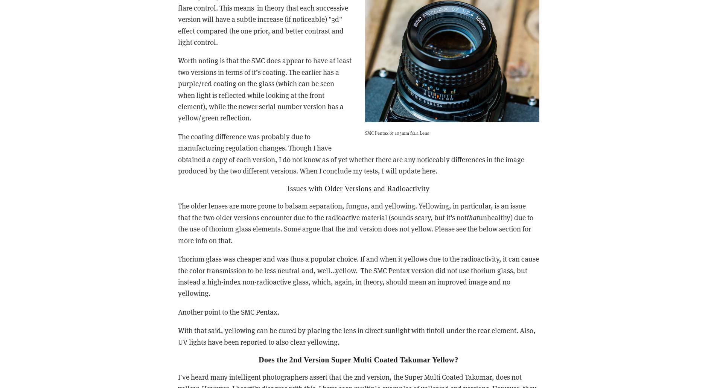
click at [218, 156] on p "The coating difference was probably due to manufacturing regulation changes. Th…" at bounding box center [358, 154] width 361 height 46
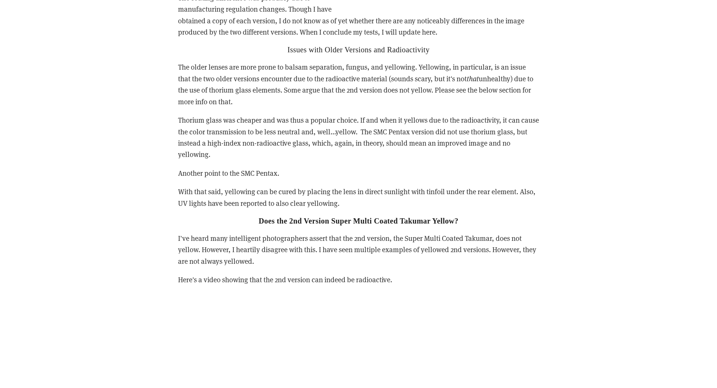
scroll to position [1694, 0]
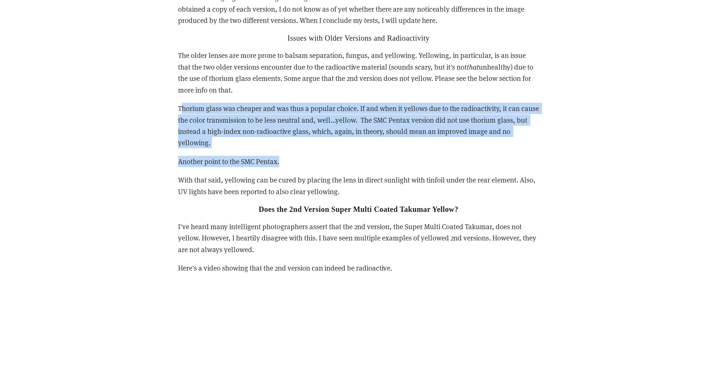
drag, startPoint x: 182, startPoint y: 124, endPoint x: 340, endPoint y: 170, distance: 165.1
click at [340, 170] on div "It is rumored that each version featured an updated coating that provided bette…" at bounding box center [358, 49] width 361 height 449
click at [340, 167] on p "Another point to the SMC Pentax." at bounding box center [358, 161] width 361 height 11
drag, startPoint x: 340, startPoint y: 170, endPoint x: 166, endPoint y: 112, distance: 183.7
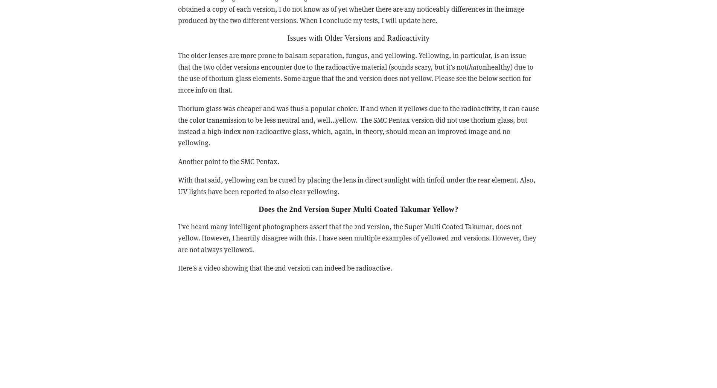
click at [191, 90] on p "The older lenses are more prone to balsam separation, fungus, and yellowing. Ye…" at bounding box center [358, 73] width 361 height 46
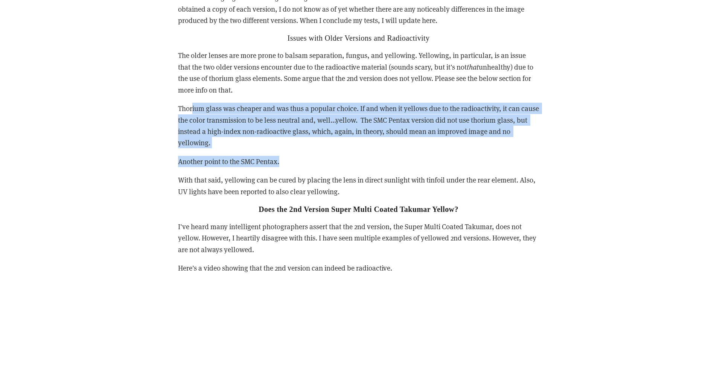
drag, startPoint x: 193, startPoint y: 122, endPoint x: 320, endPoint y: 171, distance: 136.4
click at [320, 171] on div "It is rumored that each version featured an updated coating that provided bette…" at bounding box center [358, 49] width 361 height 449
click at [320, 167] on p "Another point to the SMC Pentax." at bounding box center [358, 161] width 361 height 11
drag, startPoint x: 226, startPoint y: 139, endPoint x: 143, endPoint y: 114, distance: 86.7
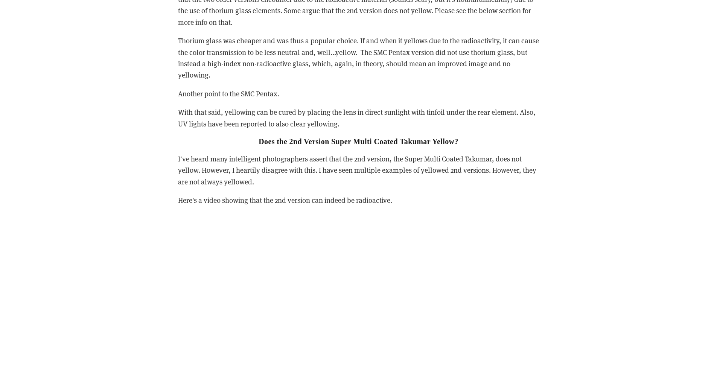
scroll to position [1769, 0]
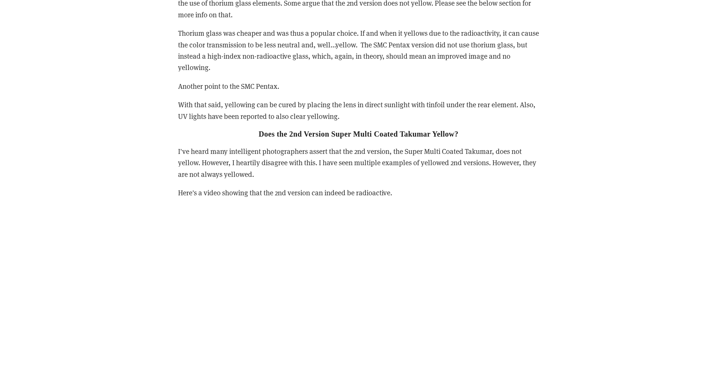
drag, startPoint x: 178, startPoint y: 111, endPoint x: 467, endPoint y: 196, distance: 300.4
drag, startPoint x: 448, startPoint y: 197, endPoint x: 172, endPoint y: 162, distance: 278.1
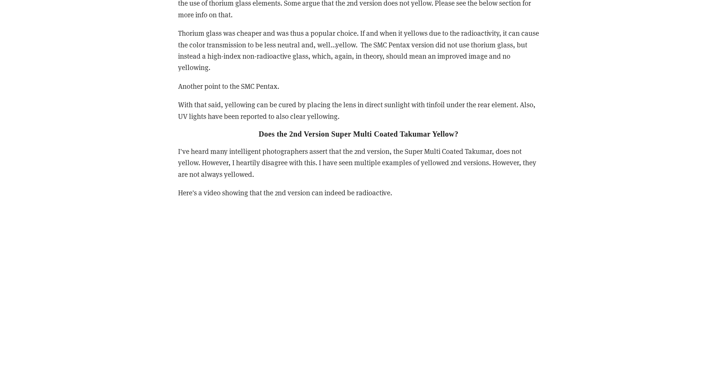
click at [263, 92] on p "Another point to the SMC Pentax." at bounding box center [358, 86] width 361 height 11
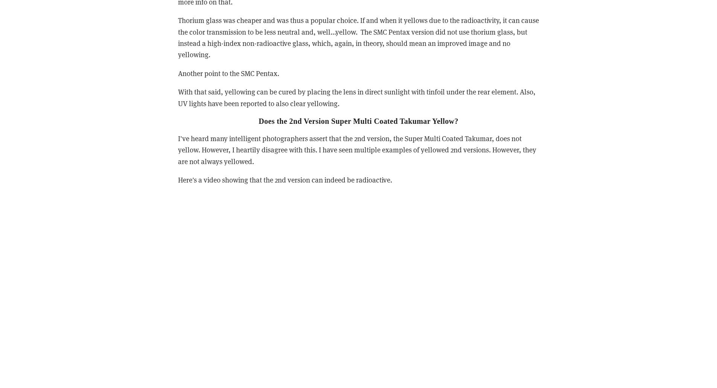
scroll to position [1844, 0]
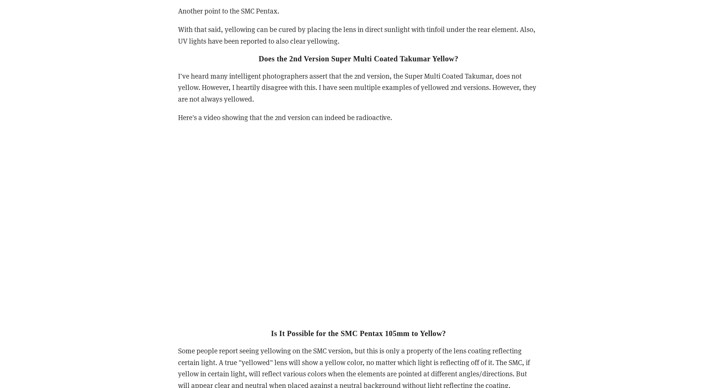
drag, startPoint x: 181, startPoint y: 86, endPoint x: 419, endPoint y: 126, distance: 241.2
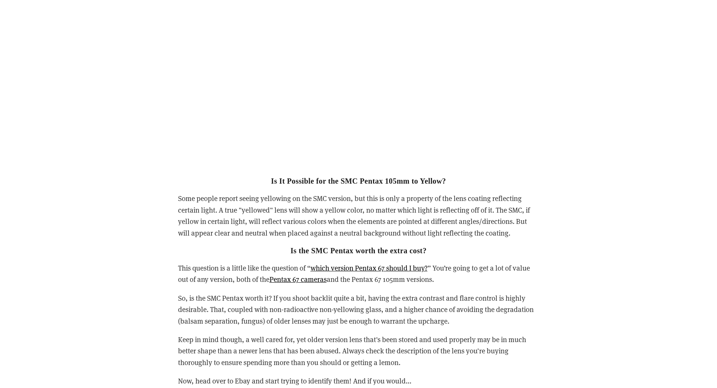
scroll to position [2108, 0]
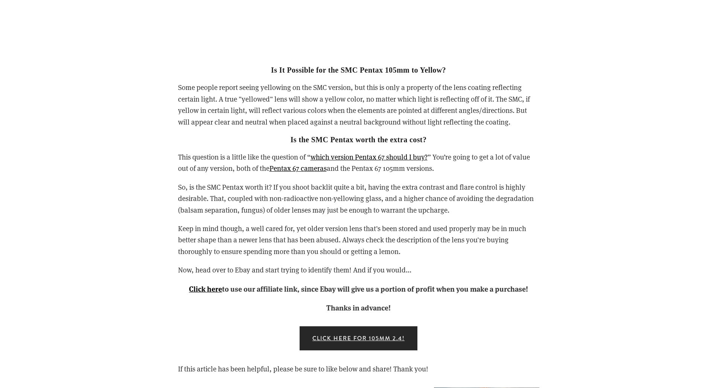
drag, startPoint x: 175, startPoint y: 96, endPoint x: 545, endPoint y: 297, distance: 420.7
click at [545, 297] on div "Is It Possible for the SMC Pentax 105mm to Yellow? Some people report seeing ye…" at bounding box center [359, 180] width 374 height 280
click at [546, 296] on div "A Buying Guide: How to Tell the Different Pentax 105mm 6x7 Lens Versions Apart …" at bounding box center [358, 104] width 476 height 3376
drag, startPoint x: 167, startPoint y: 163, endPoint x: 542, endPoint y: 294, distance: 396.9
click at [542, 294] on div "A Buying Guide: How to Tell the Different Pentax 105mm 6x7 Lens Versions Apart …" at bounding box center [358, 104] width 476 height 3376
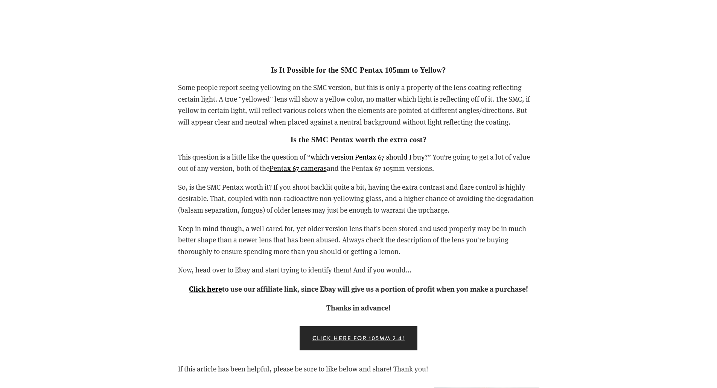
click at [542, 294] on div "Is It Possible for the SMC Pentax 105mm to Yellow? Some people report seeing ye…" at bounding box center [359, 180] width 374 height 280
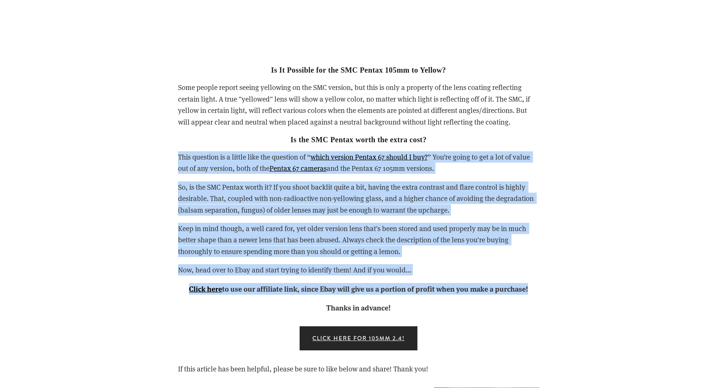
drag, startPoint x: 542, startPoint y: 294, endPoint x: 166, endPoint y: 161, distance: 398.6
click at [166, 161] on div "A Buying Guide: How to Tell the Different Pentax 105mm 6x7 Lens Versions Apart …" at bounding box center [358, 104] width 476 height 3376
click at [146, 169] on div "A Buying Guide: How to Tell the Different Pentax 105mm 6x7 Lens Versions Apart …" at bounding box center [358, 104] width 476 height 3376
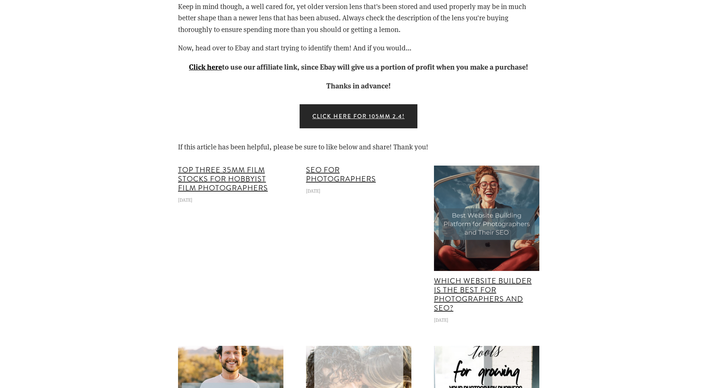
scroll to position [2334, 0]
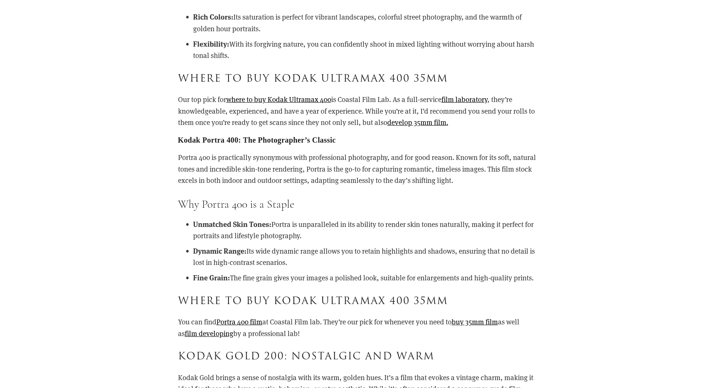
scroll to position [640, 0]
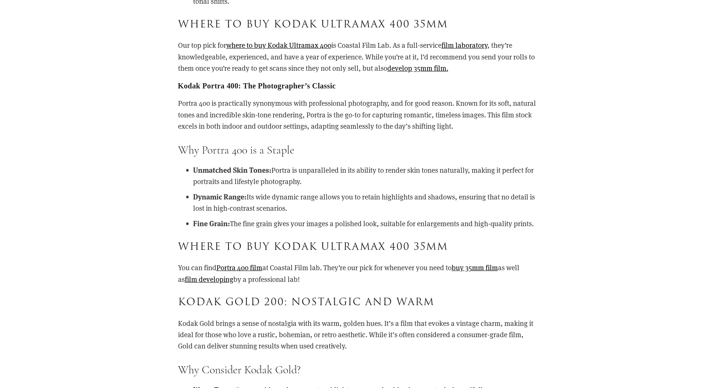
drag, startPoint x: 280, startPoint y: 168, endPoint x: 576, endPoint y: 220, distance: 300.4
click at [576, 220] on div "As a photographer, your choice of film stock can significantly shape the aesthe…" at bounding box center [358, 379] width 476 height 1214
drag, startPoint x: 186, startPoint y: 244, endPoint x: 373, endPoint y: 280, distance: 190.1
click at [373, 280] on div "As a photographer, your choice of film stock can significantly shape the aesthe…" at bounding box center [358, 287] width 361 height 956
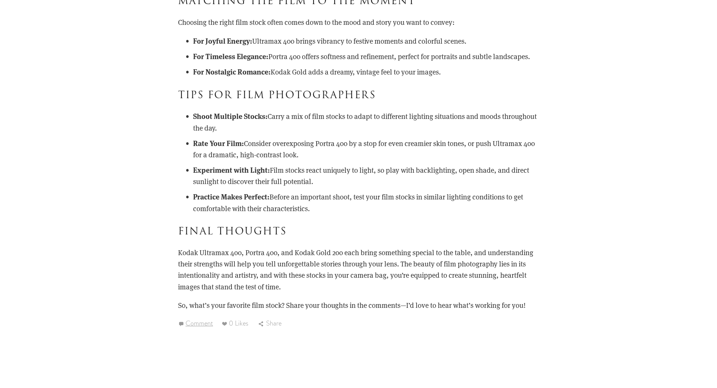
scroll to position [1129, 0]
